Goal: Entertainment & Leisure: Consume media (video, audio)

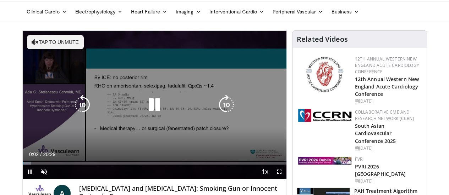
scroll to position [35, 0]
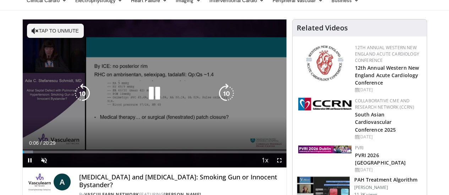
click at [144, 97] on icon "Video Player" at bounding box center [154, 94] width 20 height 20
click at [30, 32] on button "Tap to unmute" at bounding box center [55, 31] width 57 height 14
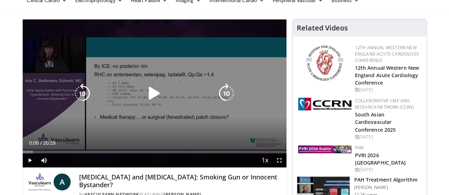
click at [153, 101] on icon "Video Player" at bounding box center [154, 94] width 20 height 20
